Goal: Task Accomplishment & Management: Complete application form

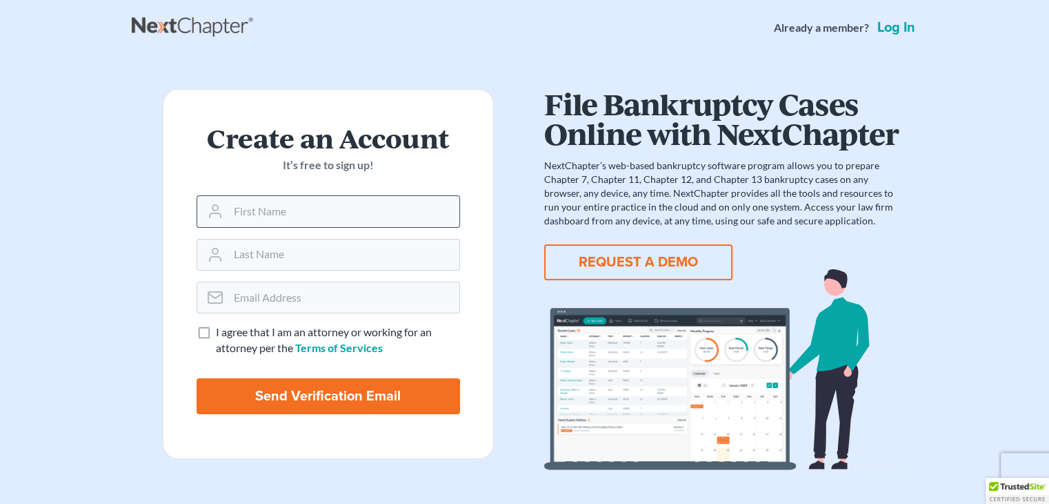
click at [246, 205] on input "text" at bounding box center [343, 211] width 231 height 30
type input "Mark"
type input "Sherer"
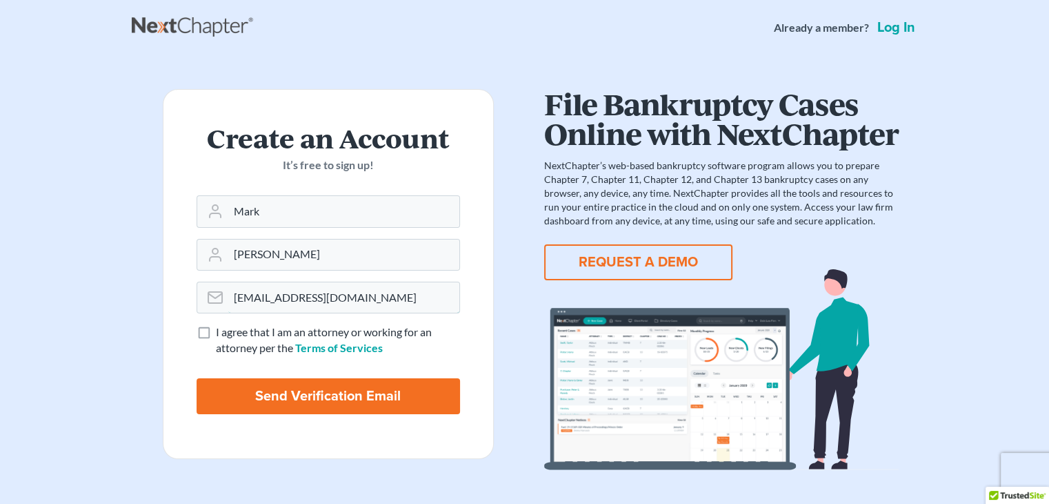
type input "mark@covenantlegalgroup.com"
click at [216, 332] on label "I agree that I am an attorney or working for an attorney per the Terms of Servi…" at bounding box center [338, 340] width 244 height 32
click at [221, 332] on input "I agree that I am an attorney or working for an attorney per the Terms of Servi…" at bounding box center [225, 328] width 9 height 9
checkbox input "true"
click at [304, 403] on input "Send Verification Email" at bounding box center [328, 396] width 263 height 36
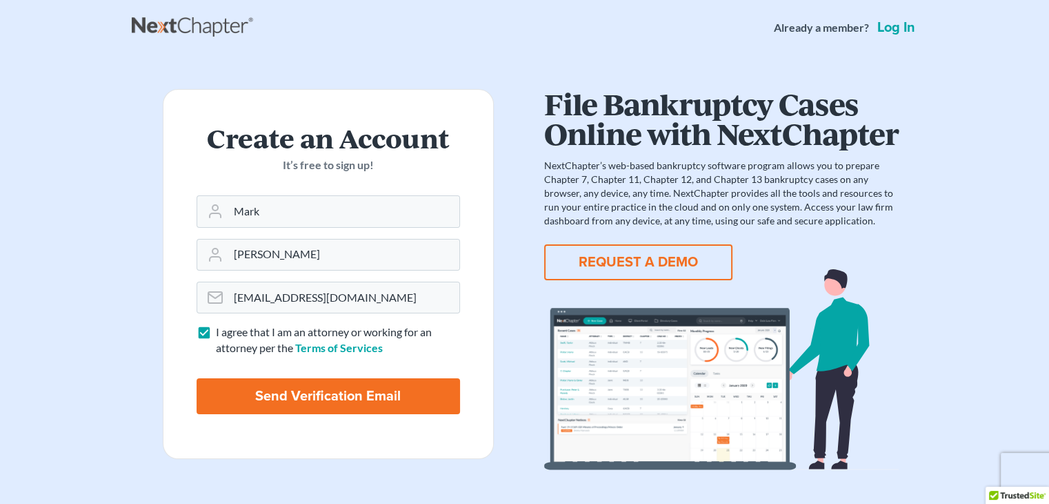
type input "Thinking..."
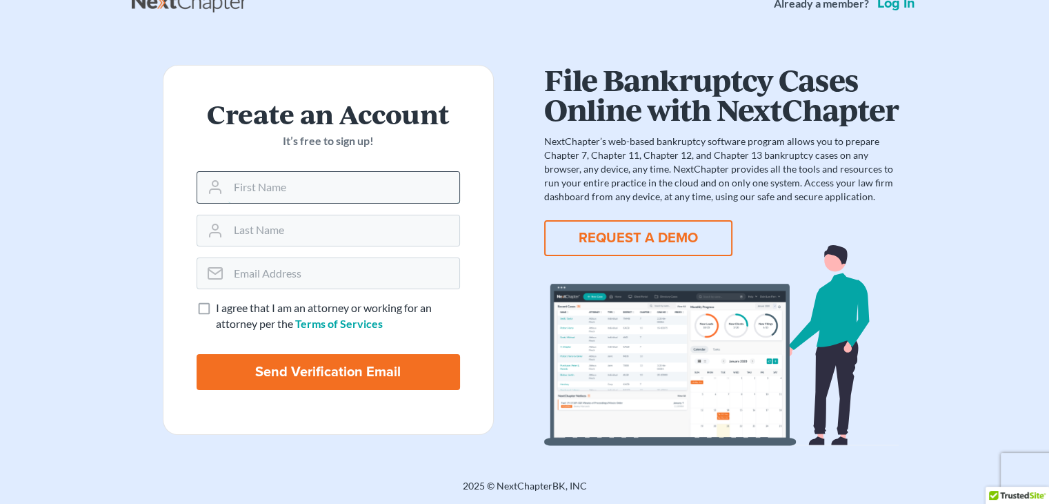
click at [288, 190] on input "text" at bounding box center [343, 187] width 231 height 30
type input "Mark"
type input "Sherer"
type input "mark@covenantlegalgroup.com"
click at [216, 311] on label "I agree that I am an attorney or working for an attorney per the Terms of Servi…" at bounding box center [338, 316] width 244 height 32
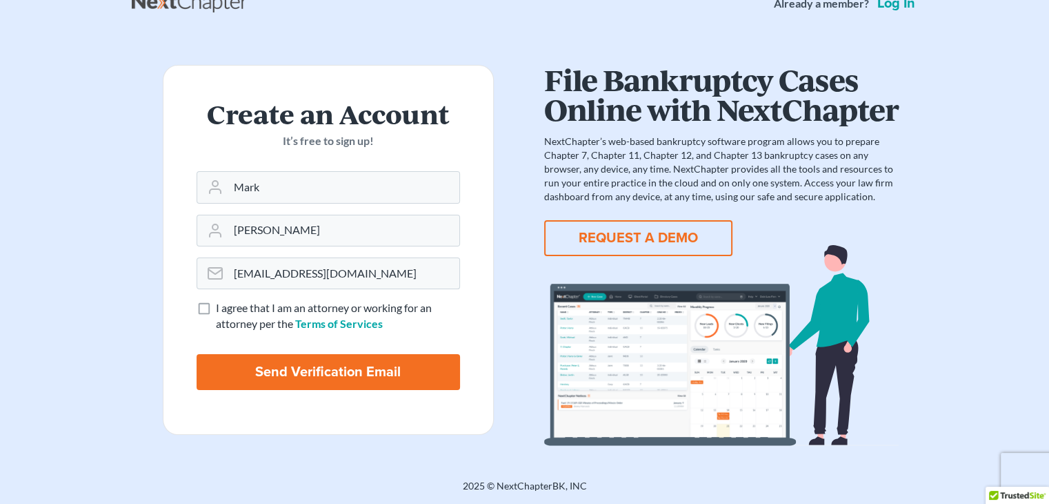
click at [221, 309] on input "I agree that I am an attorney or working for an attorney per the Terms of Servi…" at bounding box center [225, 304] width 9 height 9
checkbox input "true"
click at [282, 369] on input "Send Verification Email" at bounding box center [328, 372] width 263 height 36
type input "Thinking..."
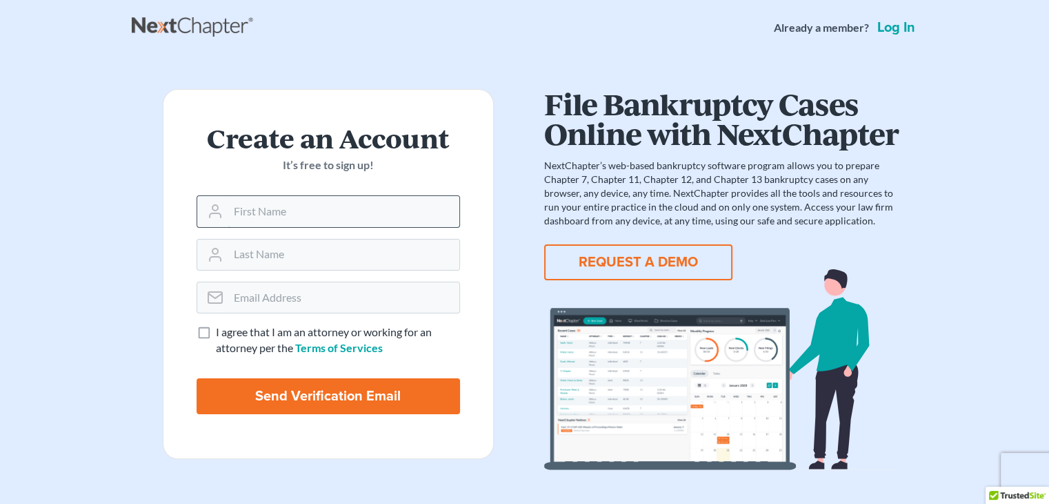
click at [317, 209] on input "text" at bounding box center [343, 211] width 231 height 30
type input "J"
type input "D"
type input "Mark"
type input "Sherer"
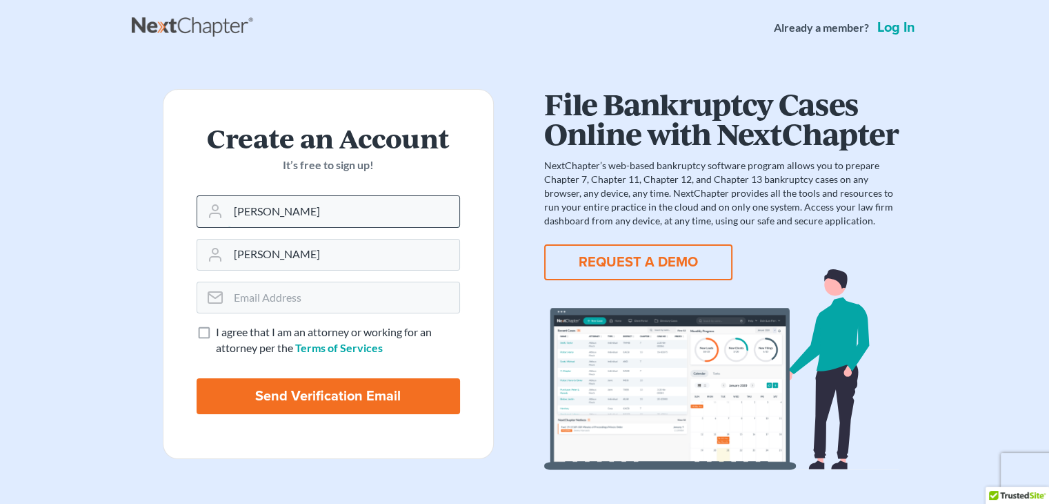
type input "Jennifer"
type input "Juelfs"
type input "dakotavirtualpara@gmail.com"
click at [216, 329] on label "I agree that I am an attorney or working for an attorney per the Terms of Servi…" at bounding box center [338, 340] width 244 height 32
click at [221, 329] on input "I agree that I am an attorney or working for an attorney per the Terms of Servi…" at bounding box center [225, 328] width 9 height 9
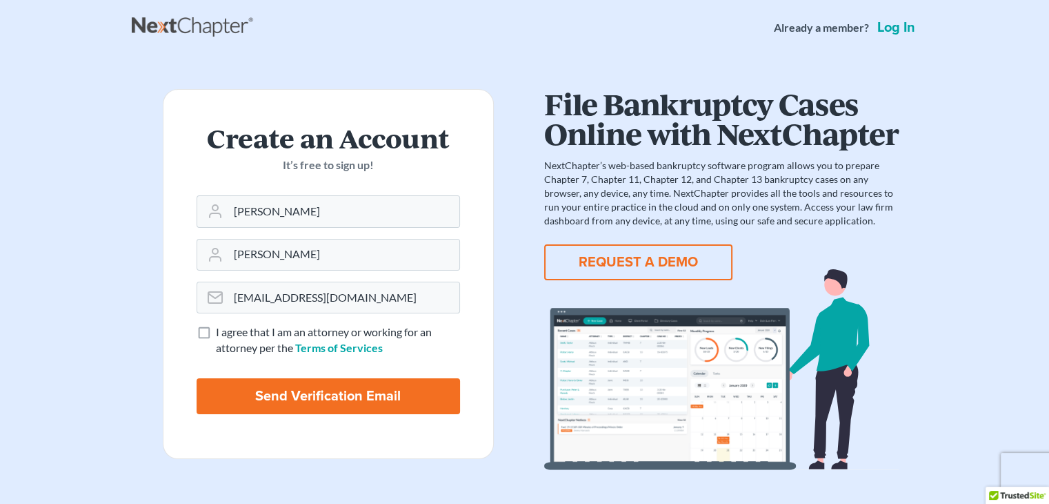
checkbox input "true"
click at [324, 397] on input "Send Verification Email" at bounding box center [328, 396] width 263 height 36
type input "Thinking..."
